Goal: Register for event/course

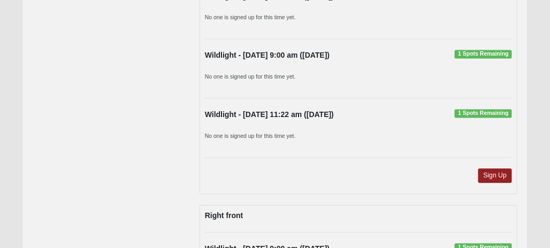
scroll to position [535, 0]
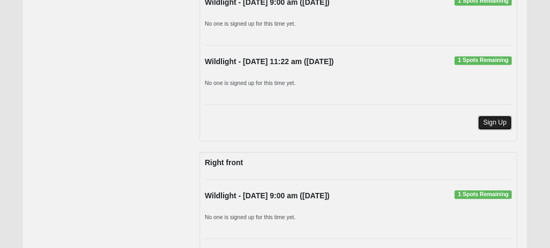
click at [493, 119] on link "Sign Up" at bounding box center [495, 123] width 34 height 14
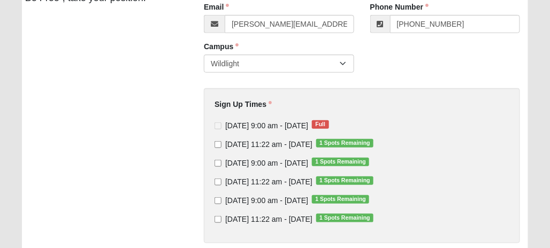
scroll to position [161, 0]
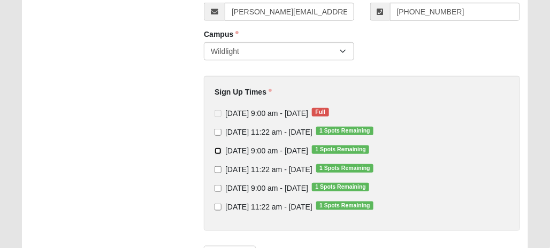
click at [219, 150] on input "Sunday 9:00 am - Oct 26 2025 1 Spots Remaining" at bounding box center [218, 151] width 7 height 7
checkbox input "true"
click at [218, 188] on input "Sunday 9:00 am - Nov 2 2025 1 Spots Remaining" at bounding box center [218, 188] width 7 height 7
checkbox input "true"
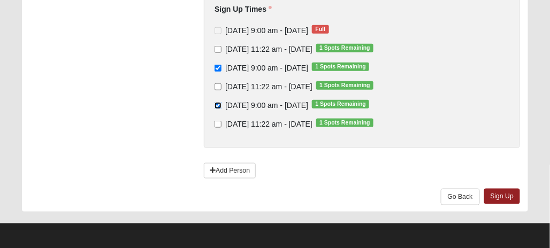
scroll to position [245, 0]
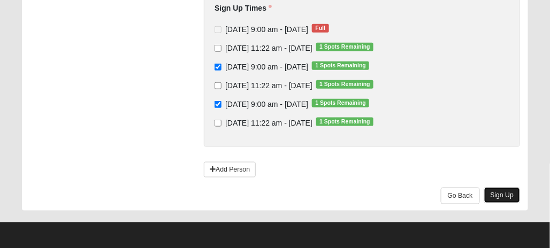
click at [503, 190] on link "Sign Up" at bounding box center [502, 196] width 36 height 16
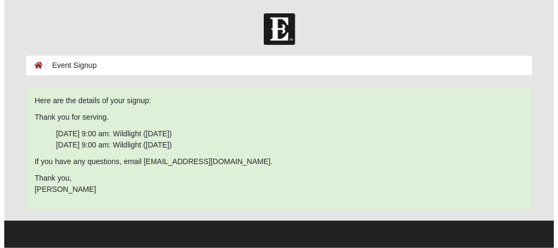
scroll to position [0, 0]
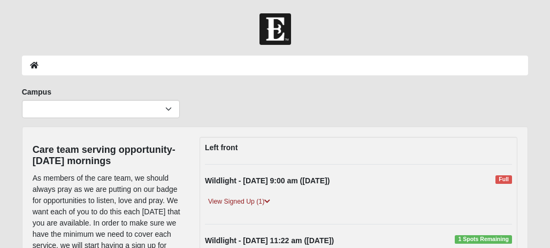
scroll to position [535, 0]
